Goal: Task Accomplishment & Management: Complete application form

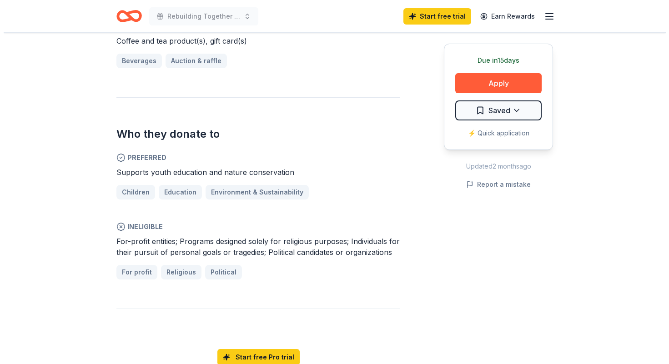
scroll to position [409, 0]
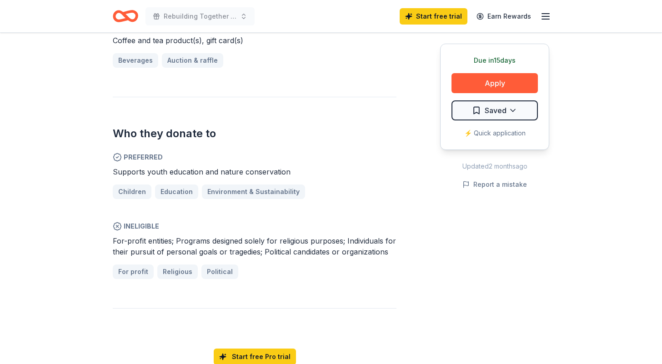
click at [53, 81] on div "Due in 15 days Share Everyday People Coffee & Tea New Share Donating in DC, MD,…" at bounding box center [331, 210] width 662 height 1172
click at [488, 85] on button "Apply" at bounding box center [494, 83] width 86 height 20
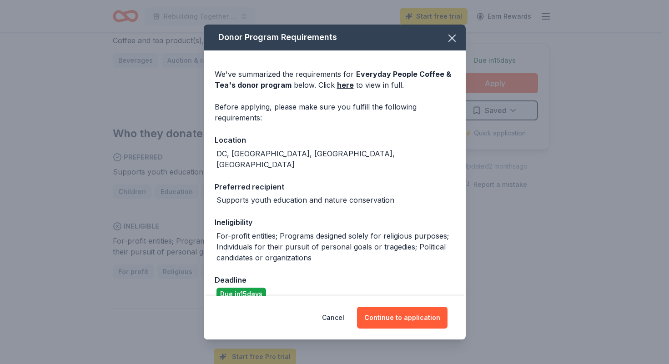
scroll to position [5, 0]
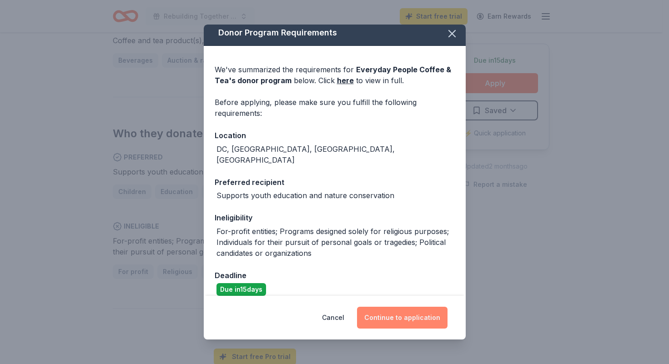
click at [408, 320] on button "Continue to application" at bounding box center [402, 318] width 90 height 22
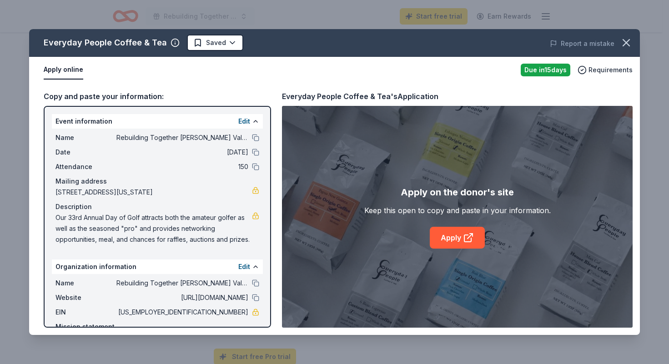
click at [197, 228] on span "Our 33rd Annual Day of Golf attracts both the amateur golfer as well as the sea…" at bounding box center [153, 228] width 196 height 33
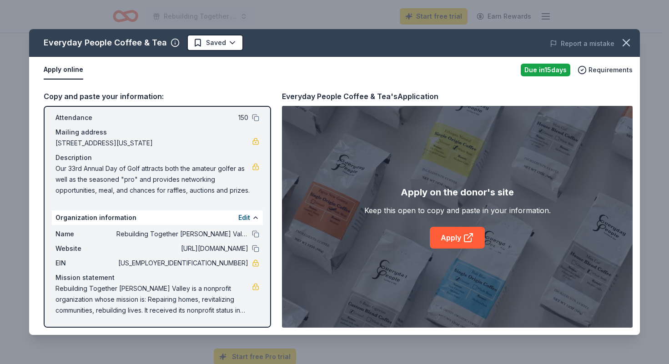
drag, startPoint x: 202, startPoint y: 262, endPoint x: 242, endPoint y: 264, distance: 40.0
click at [242, 264] on div "EIN 22-3153808" at bounding box center [157, 263] width 204 height 11
click at [462, 239] on link "Apply" at bounding box center [457, 238] width 55 height 22
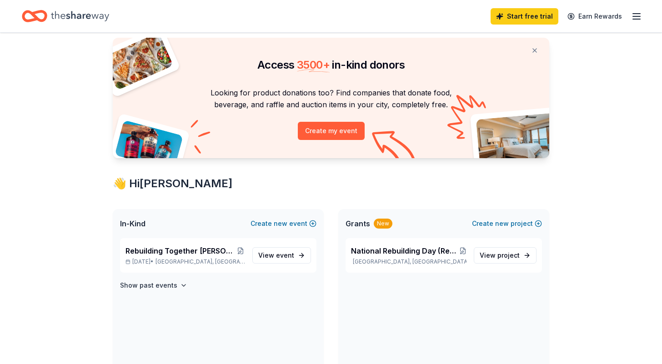
scroll to position [45, 0]
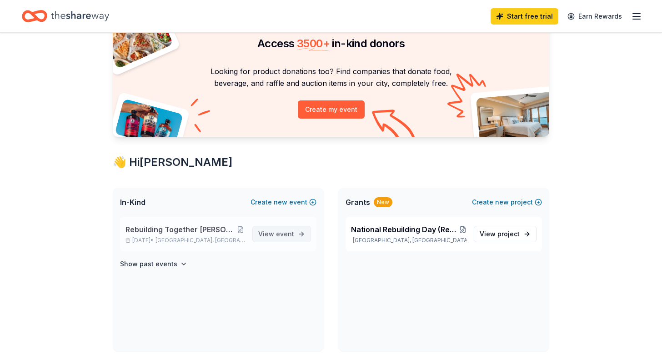
click at [269, 235] on span "View event" at bounding box center [276, 234] width 36 height 11
